Goal: Transaction & Acquisition: Purchase product/service

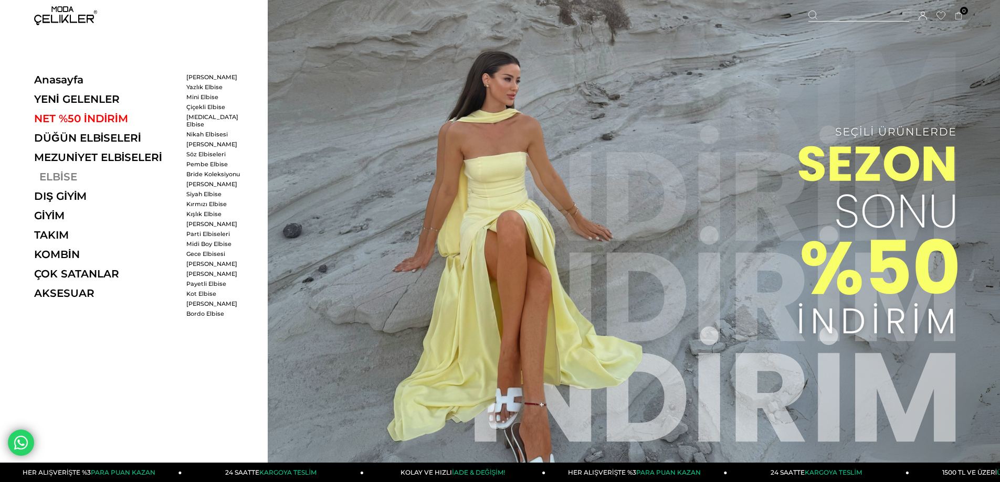
click at [59, 175] on link "ELBİSE" at bounding box center [106, 177] width 144 height 13
click at [62, 181] on link "ELBİSE" at bounding box center [106, 177] width 144 height 13
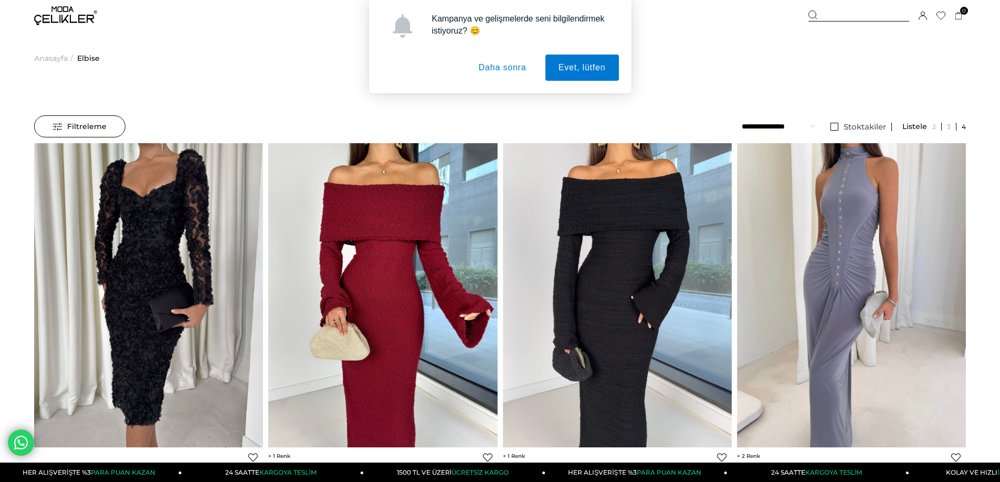
click at [507, 71] on button "Daha sonra" at bounding box center [502, 68] width 74 height 26
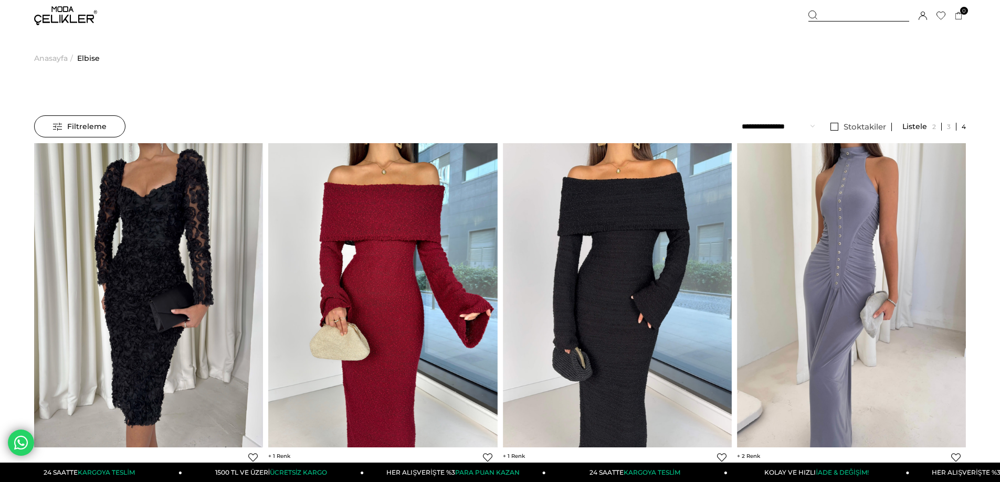
click at [816, 16] on icon at bounding box center [812, 14] width 9 height 9
click at [815, 16] on icon at bounding box center [812, 14] width 9 height 9
click at [837, 12] on div at bounding box center [858, 15] width 101 height 11
click at [232, 55] on input "text" at bounding box center [499, 52] width 811 height 21
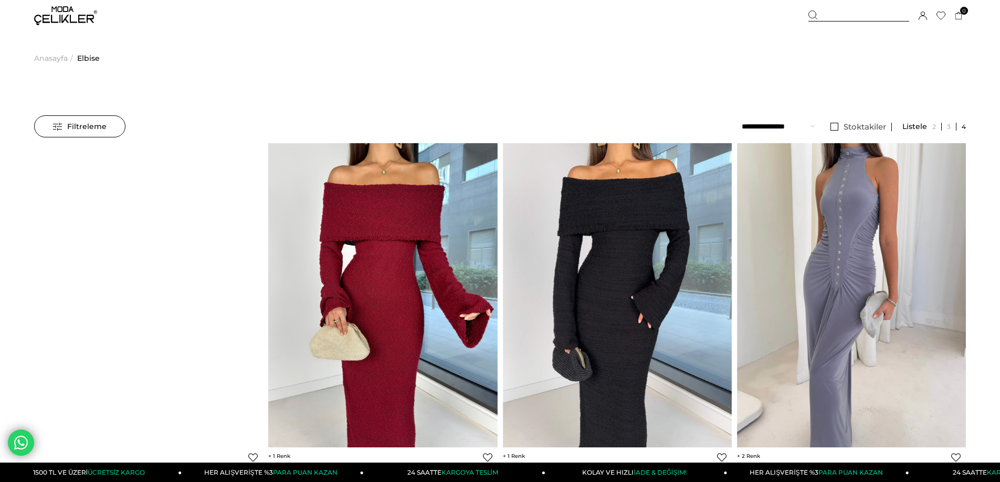
type input "**********"
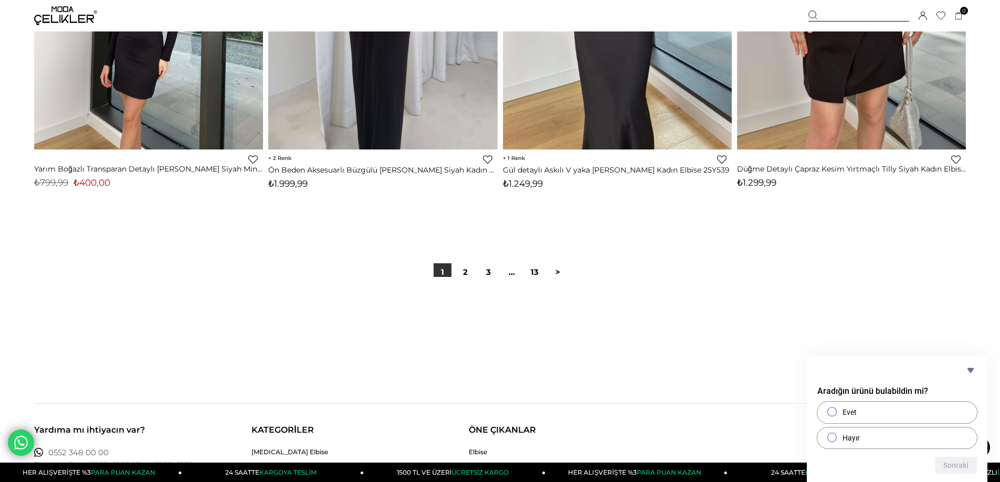
scroll to position [7819, 0]
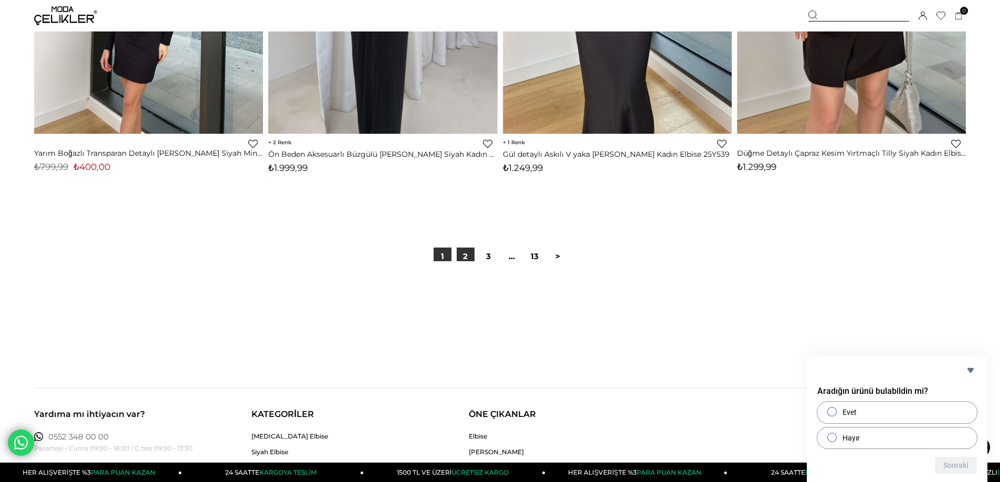
click at [464, 258] on link "2" at bounding box center [466, 257] width 18 height 18
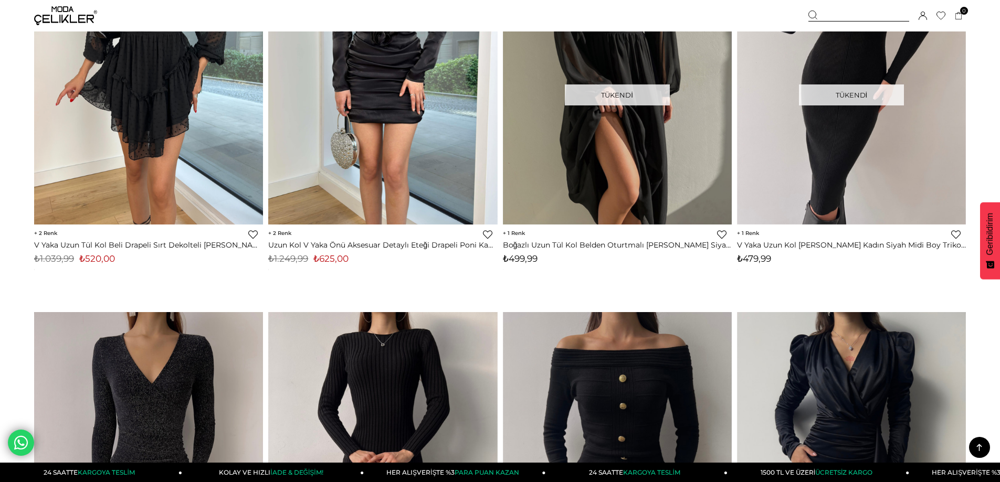
scroll to position [5982, 0]
